Goal: Task Accomplishment & Management: Manage account settings

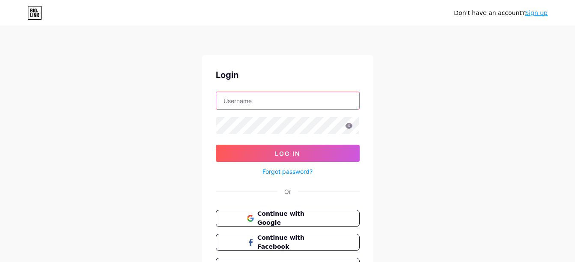
click at [297, 103] on input "text" at bounding box center [287, 100] width 143 height 17
type input "[EMAIL_ADDRESS][DOMAIN_NAME]"
click at [278, 100] on input "[EMAIL_ADDRESS][DOMAIN_NAME]" at bounding box center [287, 100] width 143 height 17
click at [277, 99] on input "[EMAIL_ADDRESS][DOMAIN_NAME]" at bounding box center [287, 100] width 143 height 17
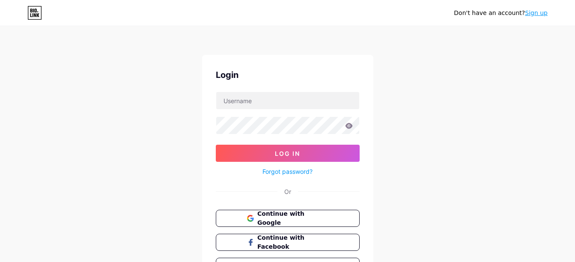
click at [423, 101] on div "Don't have an account? Sign up Login Log In Forgot password? Or Continue with G…" at bounding box center [287, 158] width 575 height 316
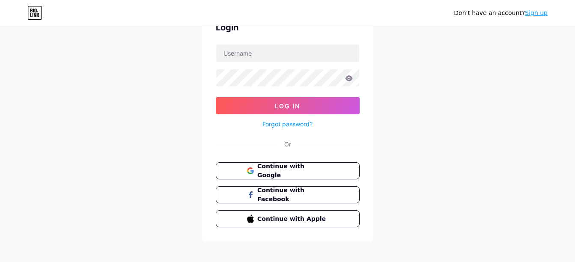
scroll to position [54, 0]
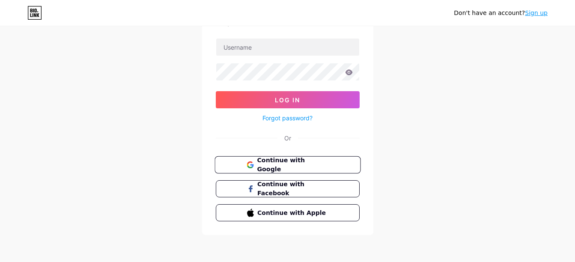
click at [292, 169] on span "Continue with Google" at bounding box center [293, 165] width 72 height 18
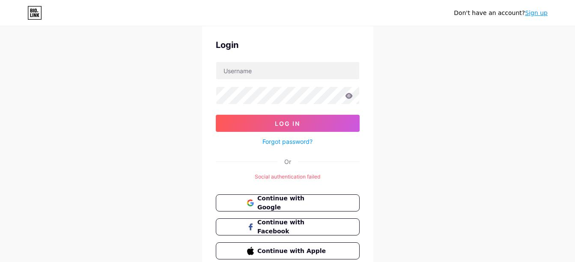
scroll to position [43, 0]
